Goal: Use online tool/utility: Use online tool/utility

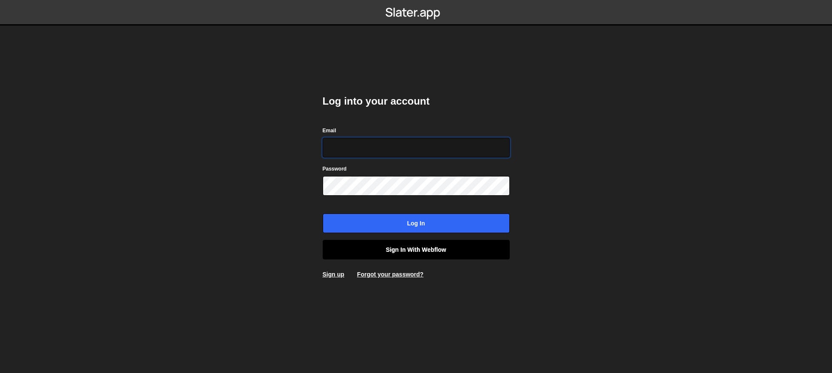
type input "[EMAIL_ADDRESS][DOMAIN_NAME]"
click at [417, 248] on link "Sign in with Webflow" at bounding box center [416, 250] width 187 height 20
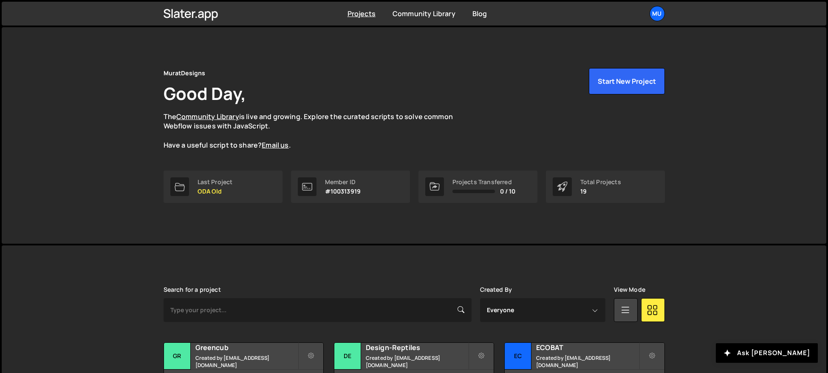
scroll to position [210, 0]
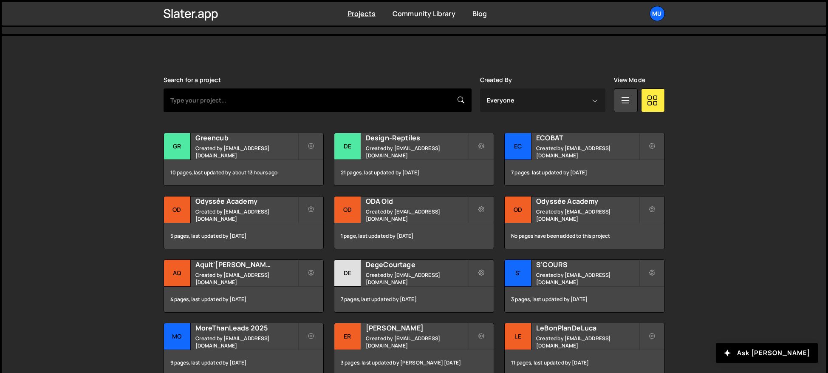
click at [403, 108] on input "text" at bounding box center [318, 100] width 308 height 24
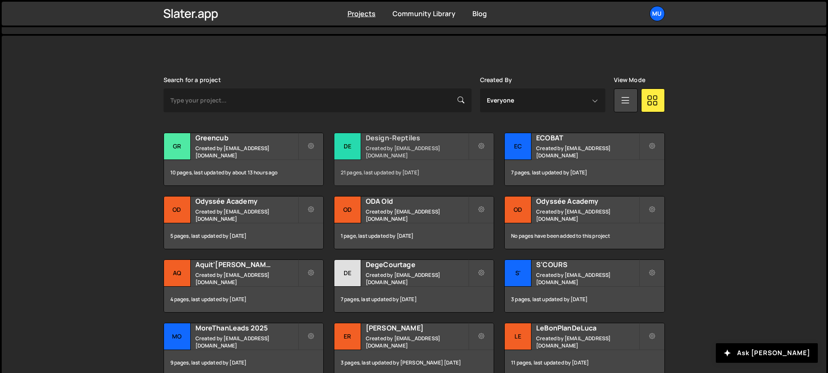
click at [384, 146] on div "Design-Reptiles Created by [EMAIL_ADDRESS][DOMAIN_NAME]" at bounding box center [413, 146] width 159 height 26
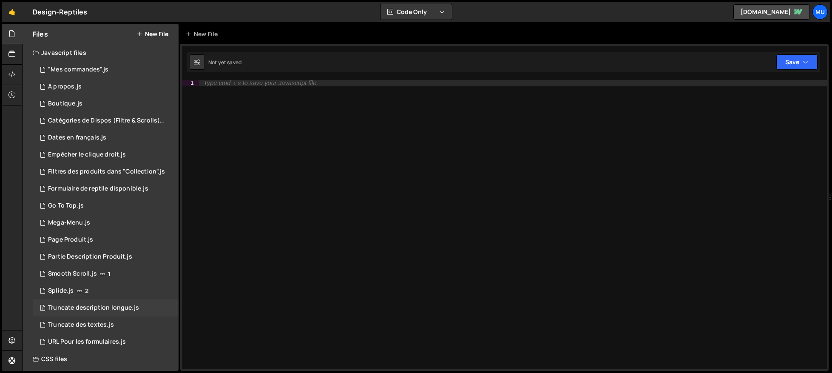
scroll to position [39, 0]
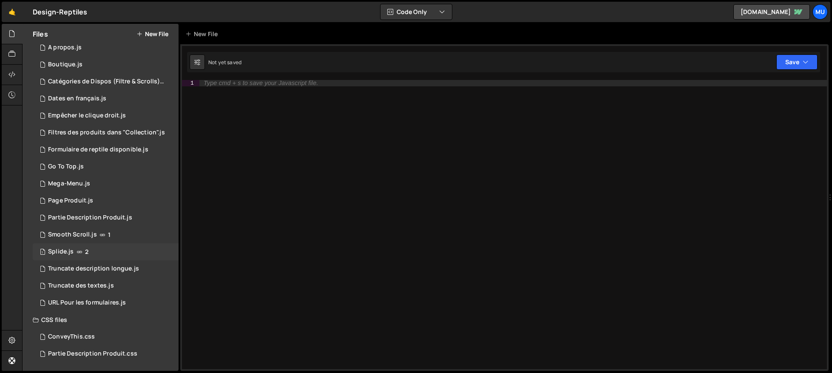
click at [123, 246] on div "1 Splide.js 2" at bounding box center [106, 251] width 146 height 17
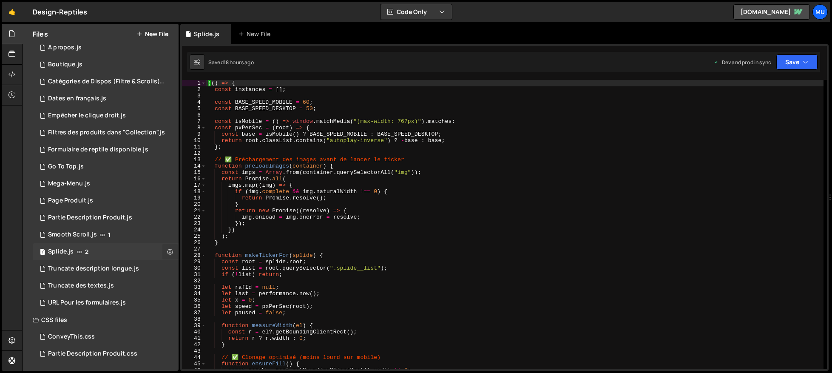
click at [167, 252] on icon at bounding box center [170, 251] width 6 height 8
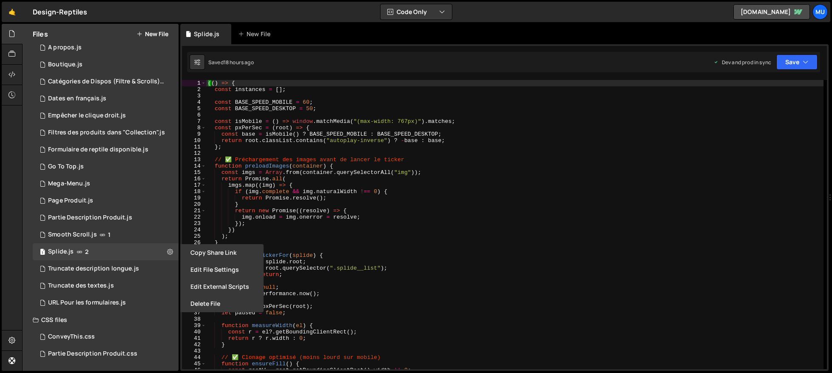
click at [317, 162] on div "(( ) => { const instances = [ ] ; const BASE_SPEED_MOBILE = 60 ; const BASE_SPE…" at bounding box center [514, 231] width 617 height 302
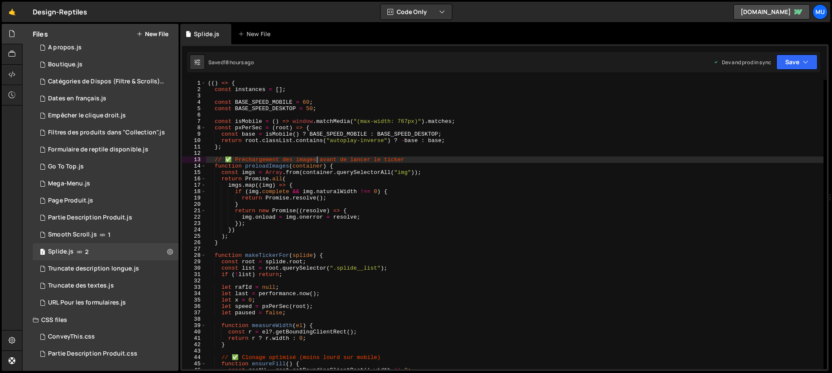
click at [310, 170] on div "(( ) => { const instances = [ ] ; const BASE_SPEED_MOBILE = 60 ; const BASE_SPE…" at bounding box center [514, 231] width 617 height 302
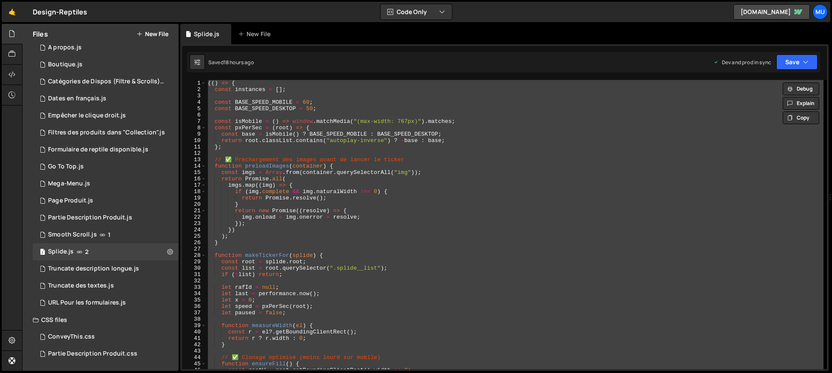
click at [581, 160] on div "(( ) => { const instances = [ ] ; const BASE_SPEED_MOBILE = 60 ; const BASE_SPE…" at bounding box center [514, 224] width 617 height 289
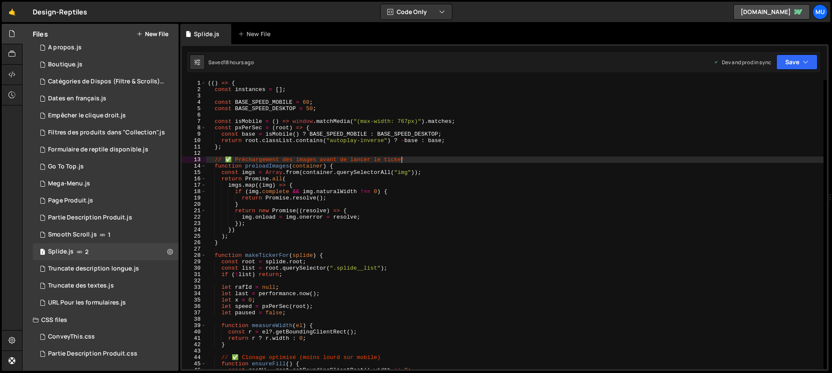
click at [427, 195] on div "(( ) => { const instances = [ ] ; const BASE_SPEED_MOBILE = 60 ; const BASE_SPE…" at bounding box center [514, 231] width 617 height 302
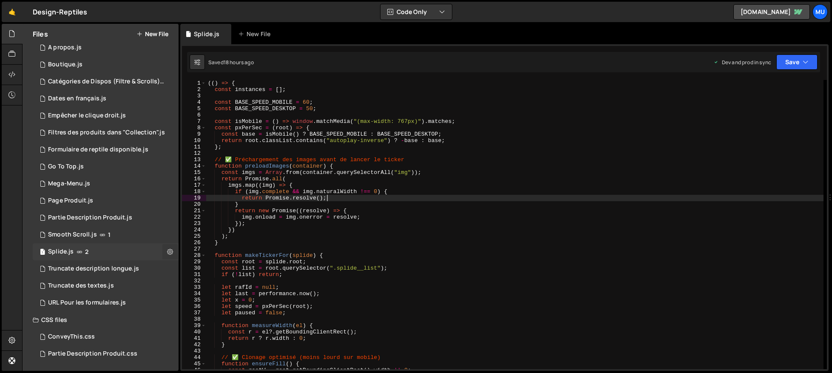
click at [165, 255] on button at bounding box center [169, 251] width 15 height 15
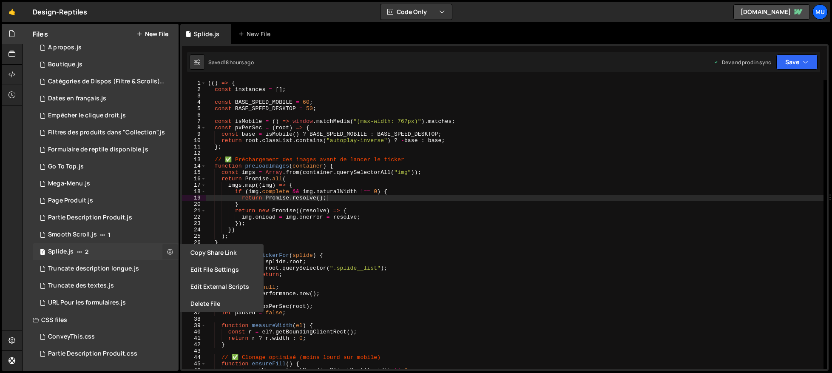
click at [167, 252] on icon at bounding box center [170, 251] width 6 height 8
click at [289, 196] on div "(( ) => { const instances = [ ] ; const BASE_SPEED_MOBILE = 60 ; const BASE_SPE…" at bounding box center [514, 231] width 617 height 302
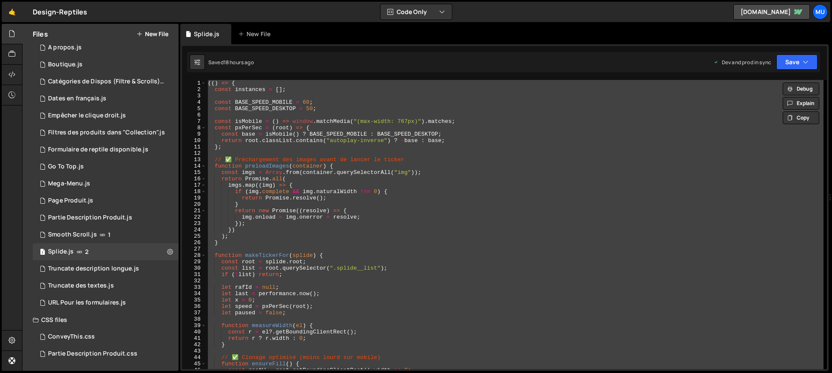
click at [439, 190] on div "(( ) => { const instances = [ ] ; const BASE_SPEED_MOBILE = 60 ; const BASE_SPE…" at bounding box center [514, 231] width 617 height 302
click at [418, 200] on div "(( ) => { const instances = [ ] ; const BASE_SPEED_MOBILE = 60 ; const BASE_SPE…" at bounding box center [514, 224] width 617 height 289
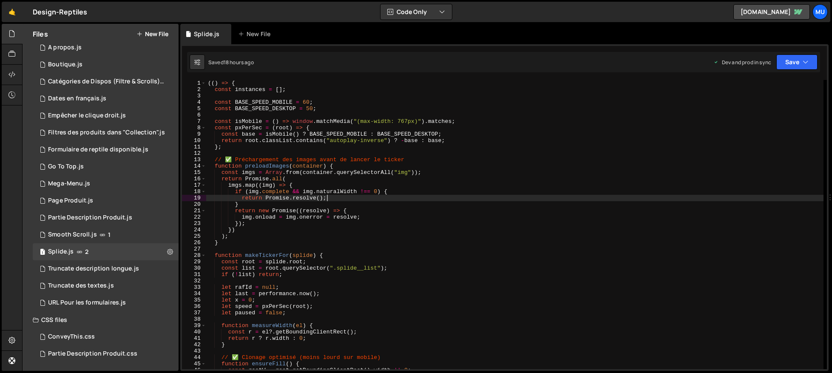
type textarea "})();"
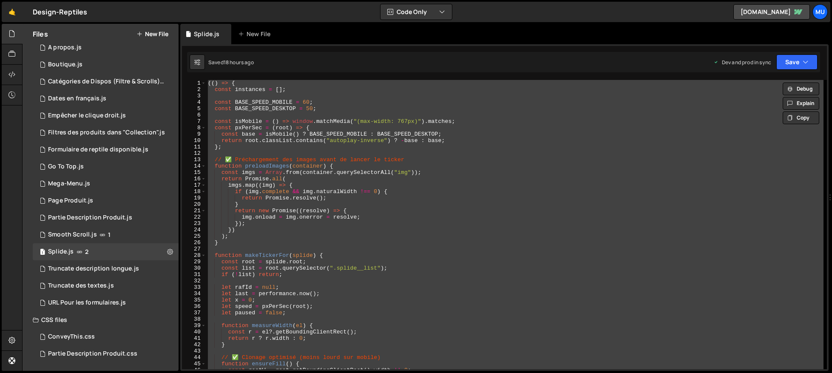
paste textarea
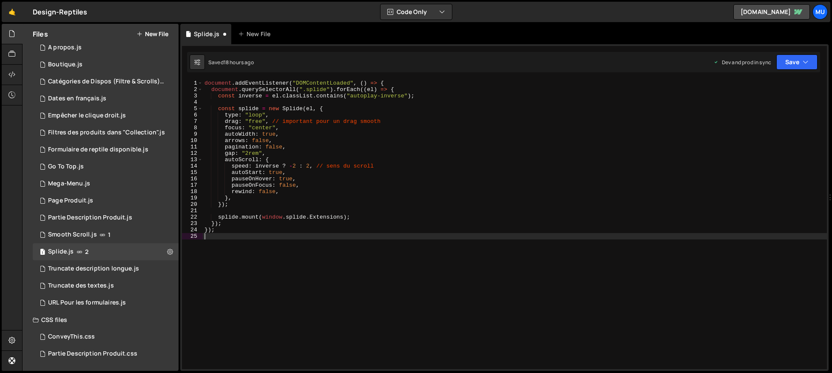
click at [411, 183] on div "document . addEventListener ( "DOMContentLoaded" , ( ) => { document . querySel…" at bounding box center [515, 231] width 624 height 302
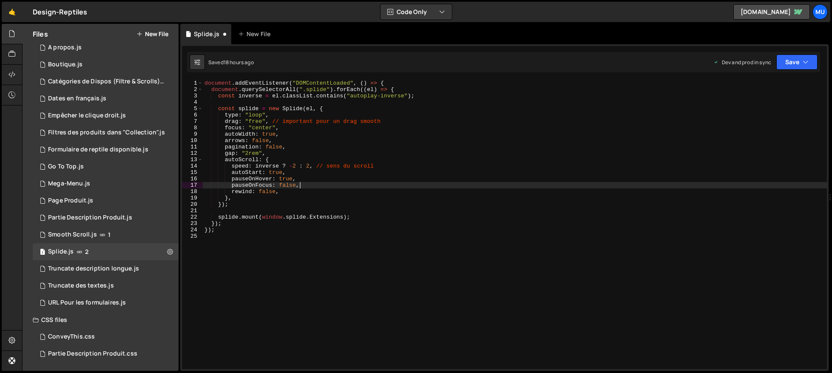
type textarea "})();"
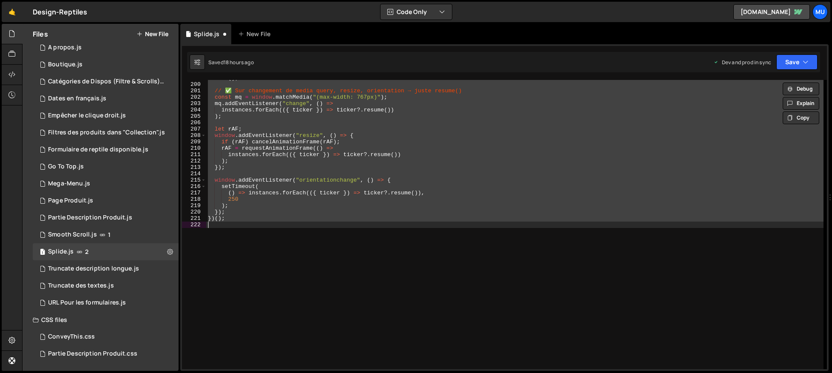
paste textarea
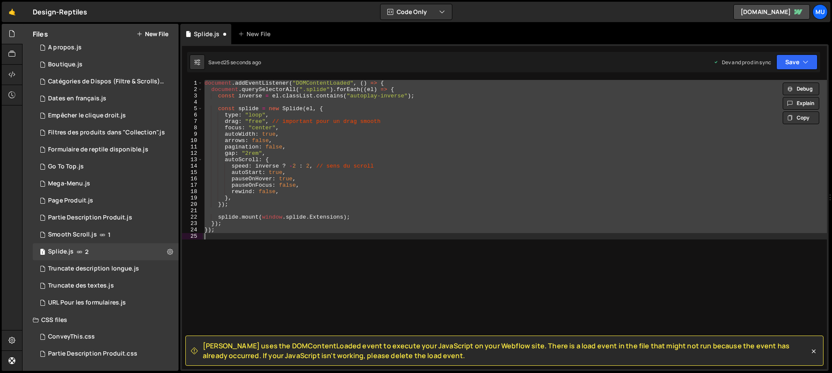
click at [620, 224] on div "document . addEventListener ( "DOMContentLoaded" , ( ) => { document . querySel…" at bounding box center [515, 224] width 624 height 289
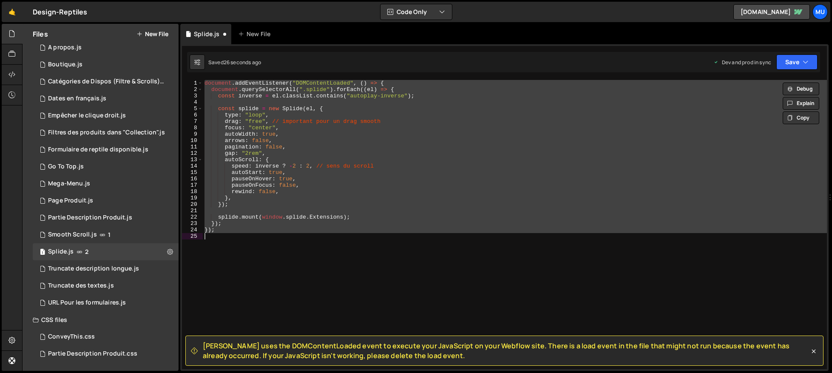
click at [535, 225] on div "document . addEventListener ( "DOMContentLoaded" , ( ) => { document . querySel…" at bounding box center [515, 224] width 624 height 289
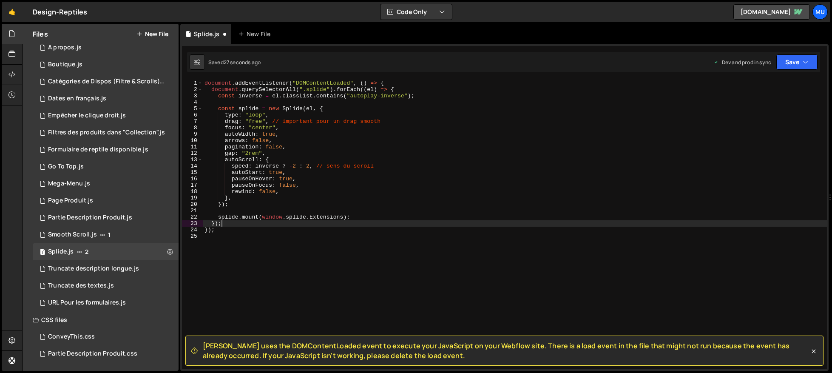
type textarea "});"
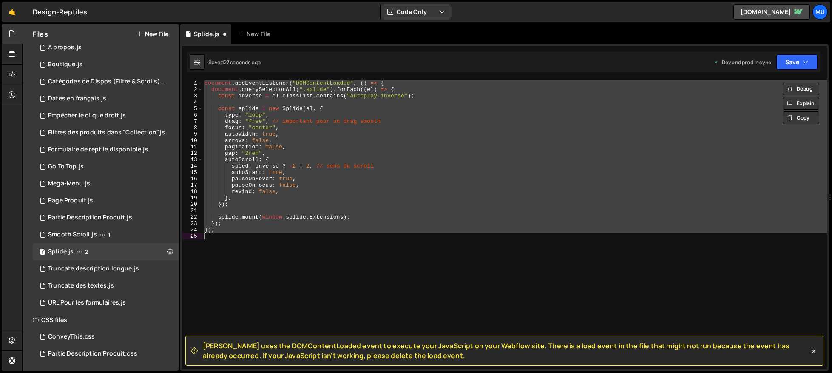
paste textarea
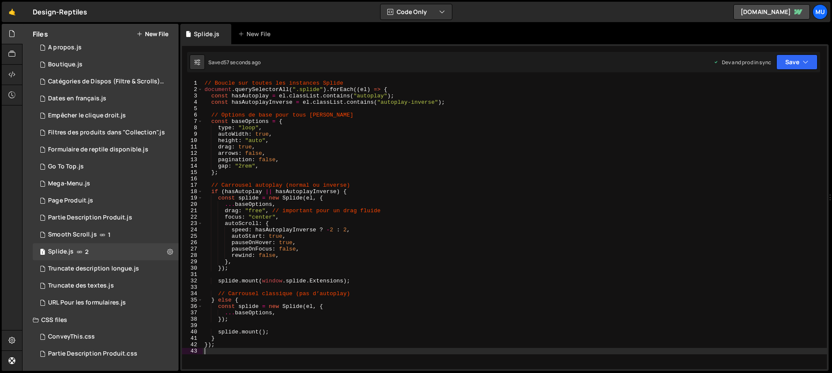
click at [374, 150] on div "// Boucle sur toutes les instances Splide document . querySelectorAll ( ".splid…" at bounding box center [515, 231] width 624 height 302
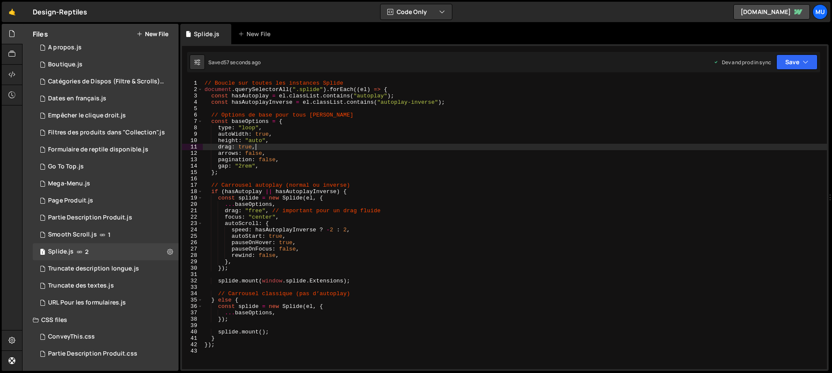
type textarea "});"
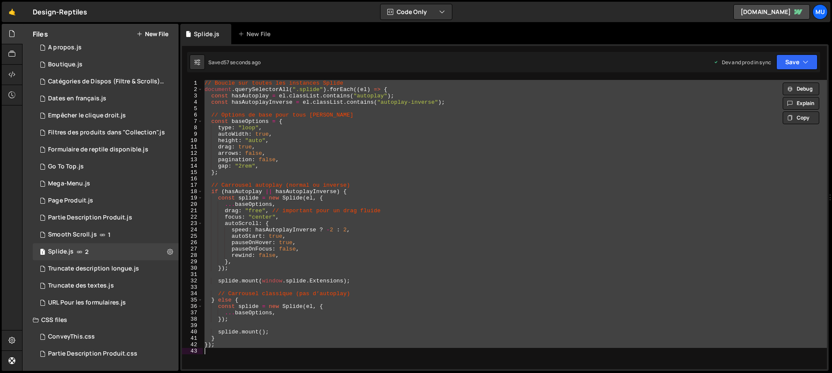
paste textarea
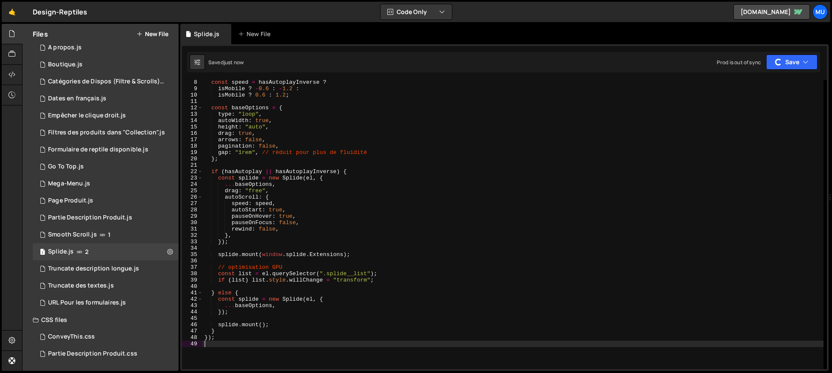
scroll to position [71, 0]
